Goal: Transaction & Acquisition: Purchase product/service

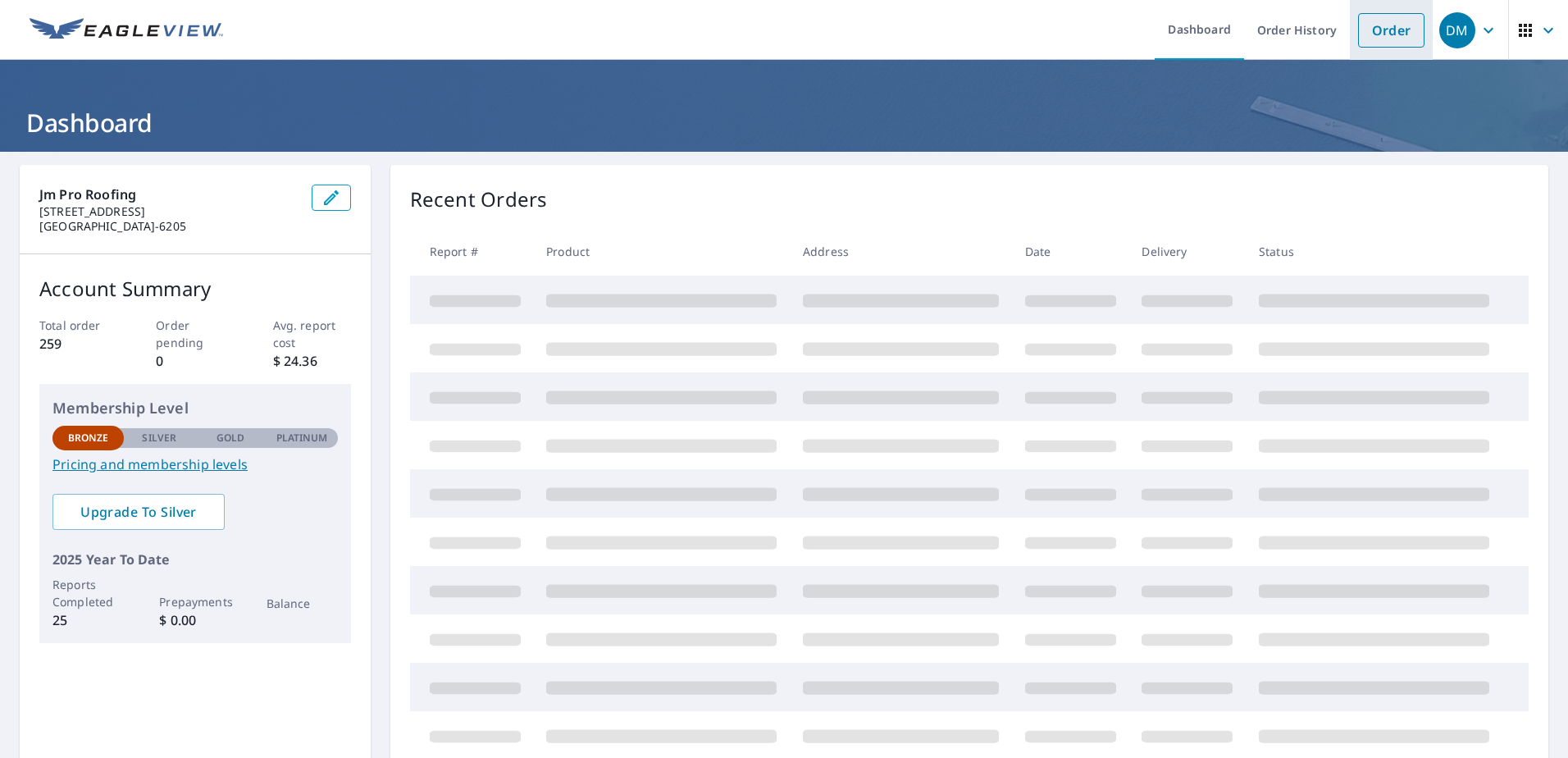
click at [1365, 46] on link "Order" at bounding box center [1390, 30] width 66 height 34
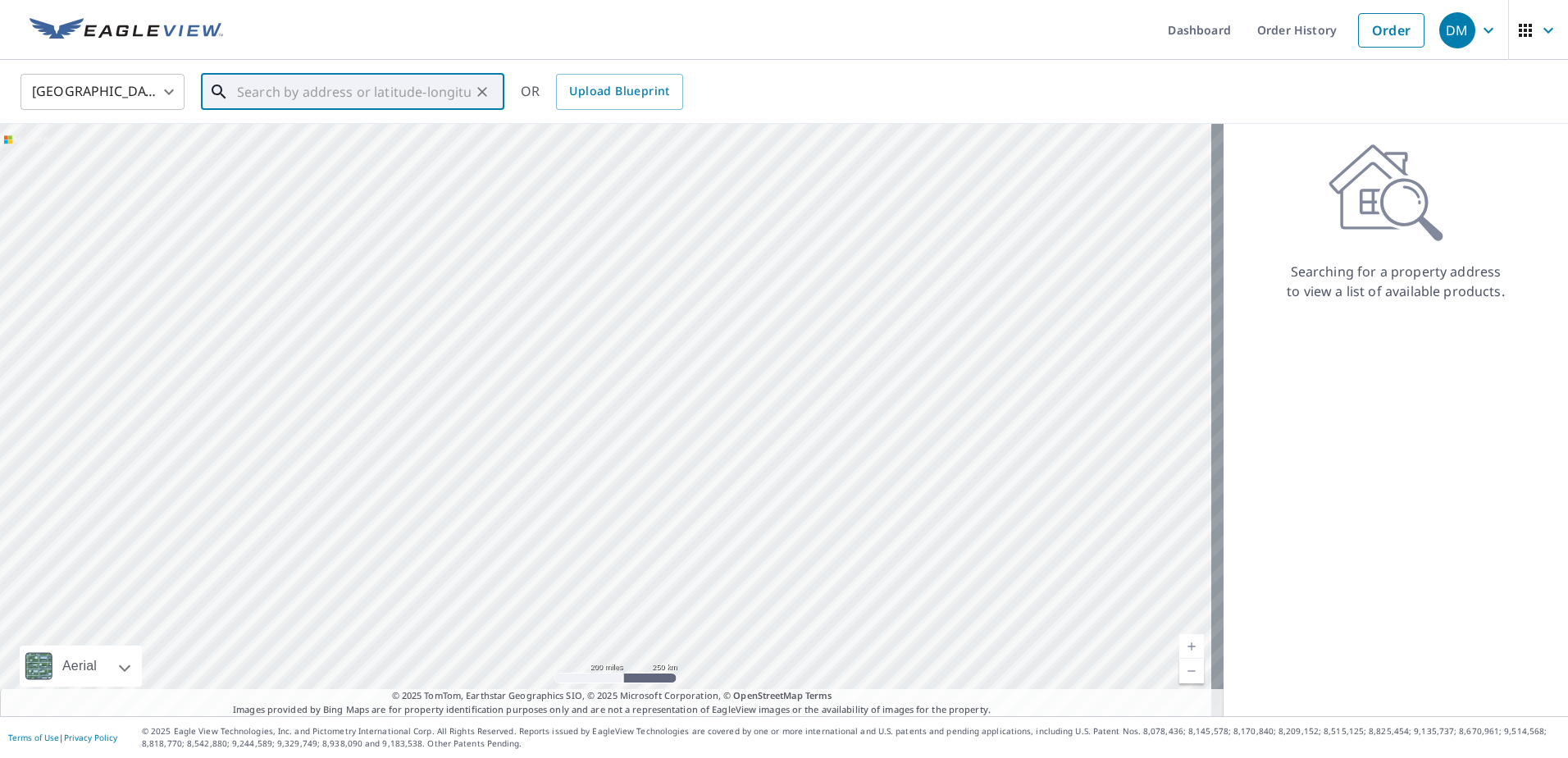
click at [419, 107] on input "text" at bounding box center [353, 92] width 234 height 46
type input "[STREET_ADDRESS]"
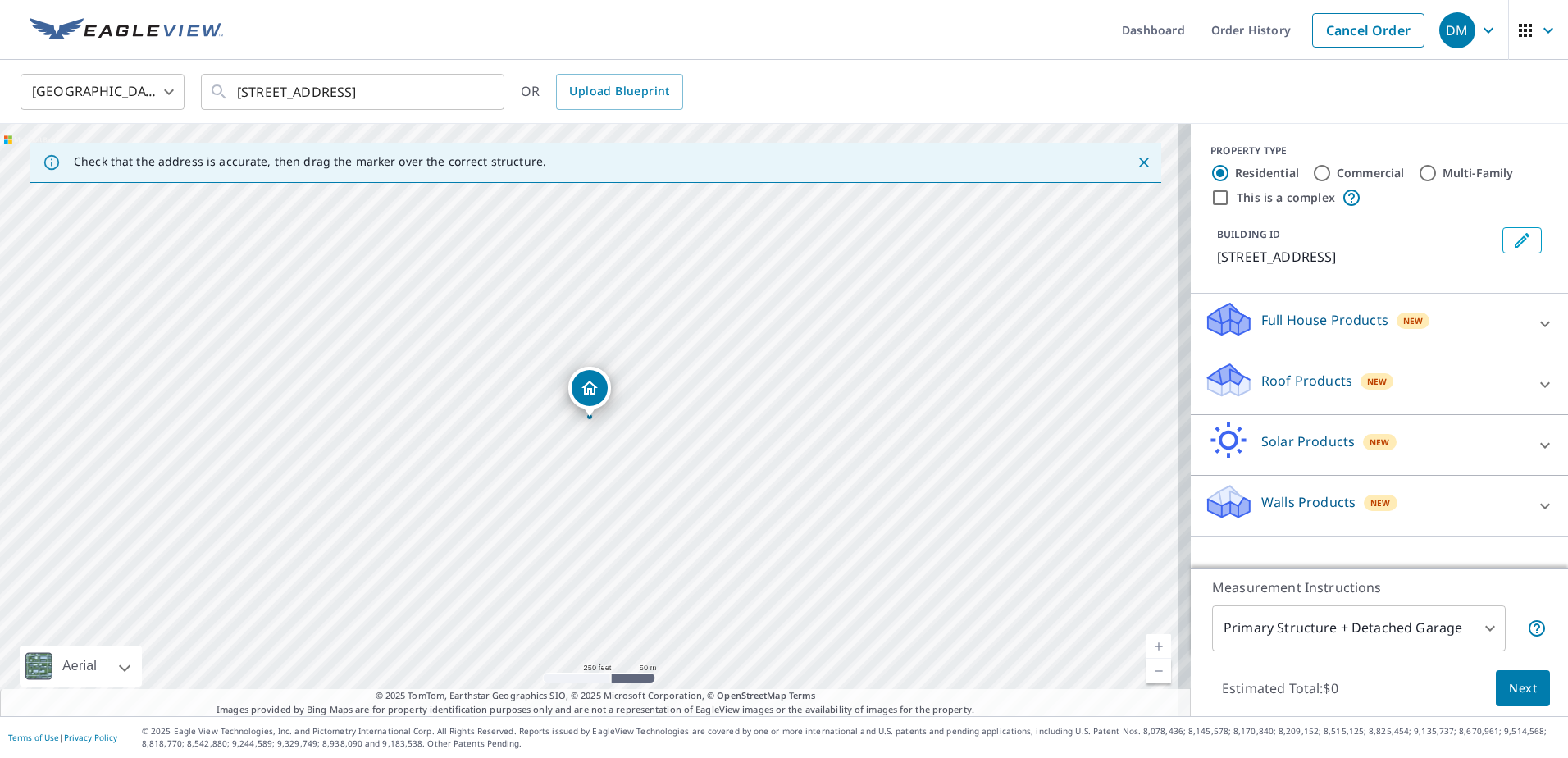
click at [586, 400] on div "Dropped pin, building 1, Residential property, 1061 Lexington Rd Georgetown, KY…" at bounding box center [590, 387] width 36 height 36
